Goal: Task Accomplishment & Management: Manage account settings

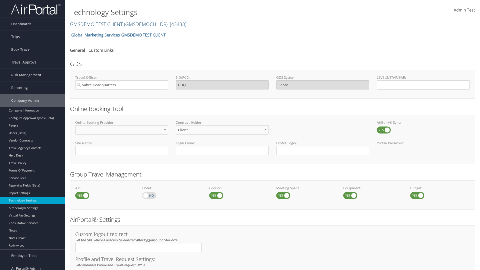
click at [96, 24] on link "GMSDEMO TEST CLIENT ( GMSDEMOCHILDR ) , [ 43433 ]" at bounding box center [128, 24] width 117 height 7
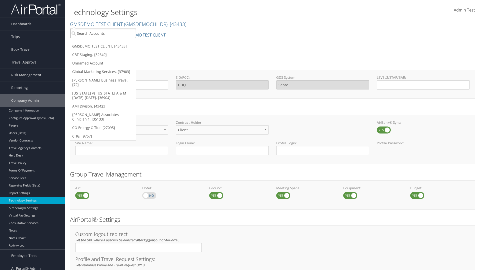
click at [103, 33] on input "search" at bounding box center [103, 33] width 66 height 9
type input "GMSDEMO TEST CLIENT"
click at [117, 43] on div "GMSDEMO TEST CLIENT (GMSDEMOCHILDR), [43433]" at bounding box center [117, 42] width 99 height 5
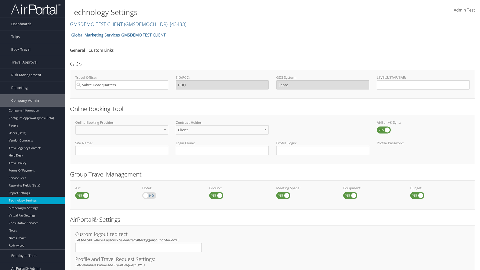
scroll to position [169, 0]
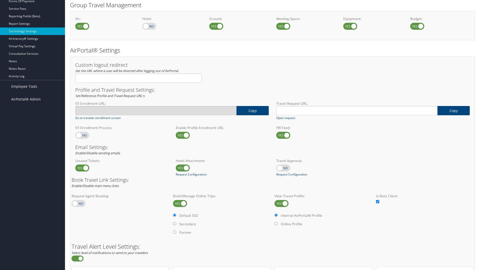
click at [82, 135] on label at bounding box center [82, 135] width 14 height 7
click at [81, 135] on input "checkbox" at bounding box center [79, 135] width 3 height 3
checkbox input "true"
type input "[URL][DOMAIN_NAME]"
click at [82, 135] on label at bounding box center [82, 135] width 14 height 7
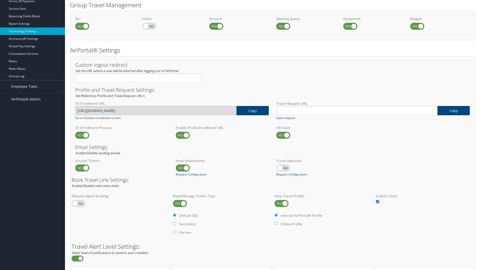
click at [81, 135] on input "checkbox" at bounding box center [79, 135] width 3 height 3
checkbox input "false"
